Goal: Transaction & Acquisition: Purchase product/service

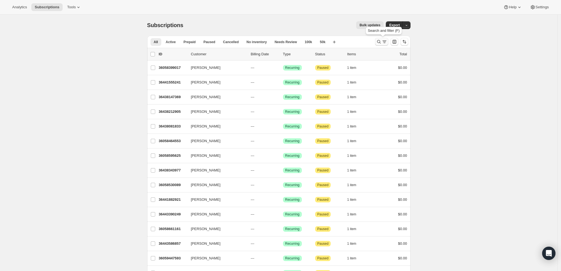
click at [378, 43] on icon "Search and filter results" at bounding box center [379, 42] width 6 height 6
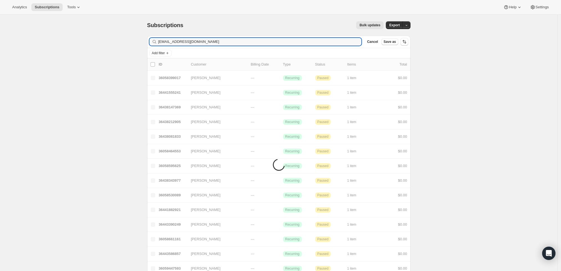
type input "[EMAIL_ADDRESS][DOMAIN_NAME]"
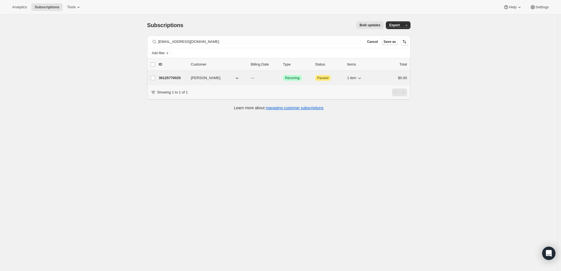
click at [166, 77] on p "36125770025" at bounding box center [173, 78] width 28 height 6
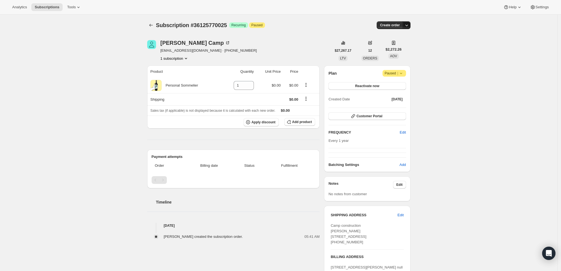
click at [409, 27] on icon "button" at bounding box center [407, 25] width 6 height 6
click at [402, 45] on span "Create custom one-time order" at bounding box center [385, 46] width 48 height 4
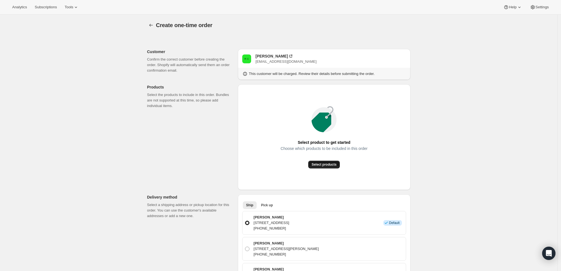
click at [325, 161] on button "Select products" at bounding box center [324, 165] width 32 height 8
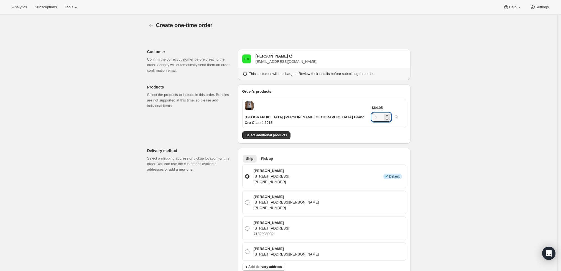
drag, startPoint x: 384, startPoint y: 105, endPoint x: 375, endPoint y: 106, distance: 9.2
click at [375, 106] on div "$64.95 1" at bounding box center [388, 113] width 32 height 17
type input "12"
click at [462, 113] on div "Create one-time order. This page is ready Create one-time order Customer Confir…" at bounding box center [278, 254] width 557 height 478
click at [441, 137] on div "Create one-time order. This page is ready Create one-time order Customer Confir…" at bounding box center [278, 254] width 557 height 478
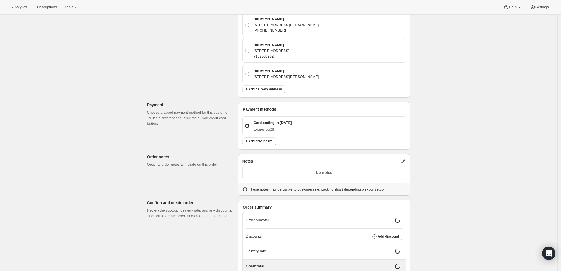
scroll to position [185, 0]
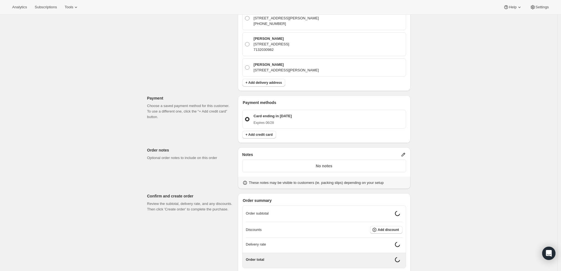
click at [404, 152] on icon at bounding box center [403, 155] width 6 height 6
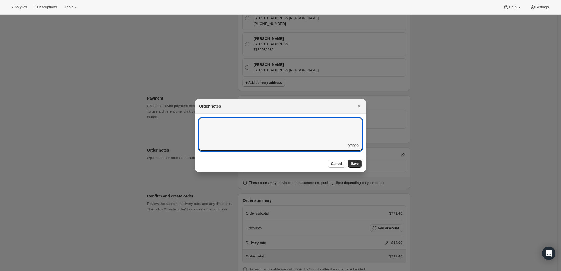
click at [325, 143] on textarea ":rd3:" at bounding box center [280, 130] width 163 height 25
type textarea "Weather HOLD"
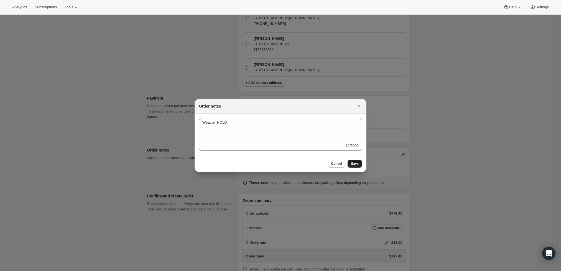
click at [352, 164] on span "Save" at bounding box center [355, 164] width 8 height 4
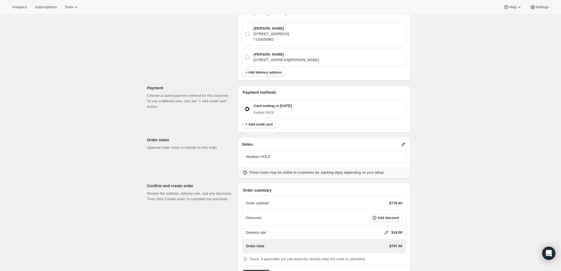
scroll to position [199, 0]
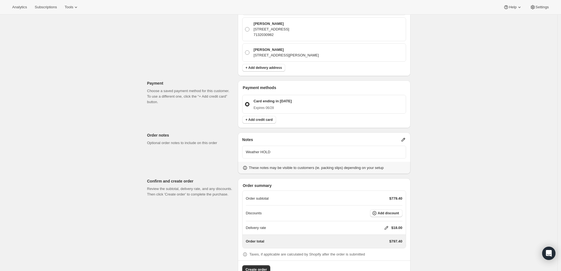
click at [387, 226] on icon at bounding box center [386, 229] width 6 height 6
click at [377, 233] on input "0" at bounding box center [389, 233] width 50 height 9
type input "0"
click at [382, 245] on span "Save" at bounding box center [385, 246] width 8 height 4
click at [260, 267] on span "Create order" at bounding box center [255, 270] width 21 height 6
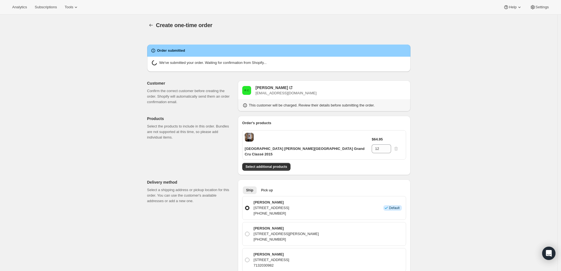
radio input "true"
